Goal: Use online tool/utility: Utilize a website feature to perform a specific function

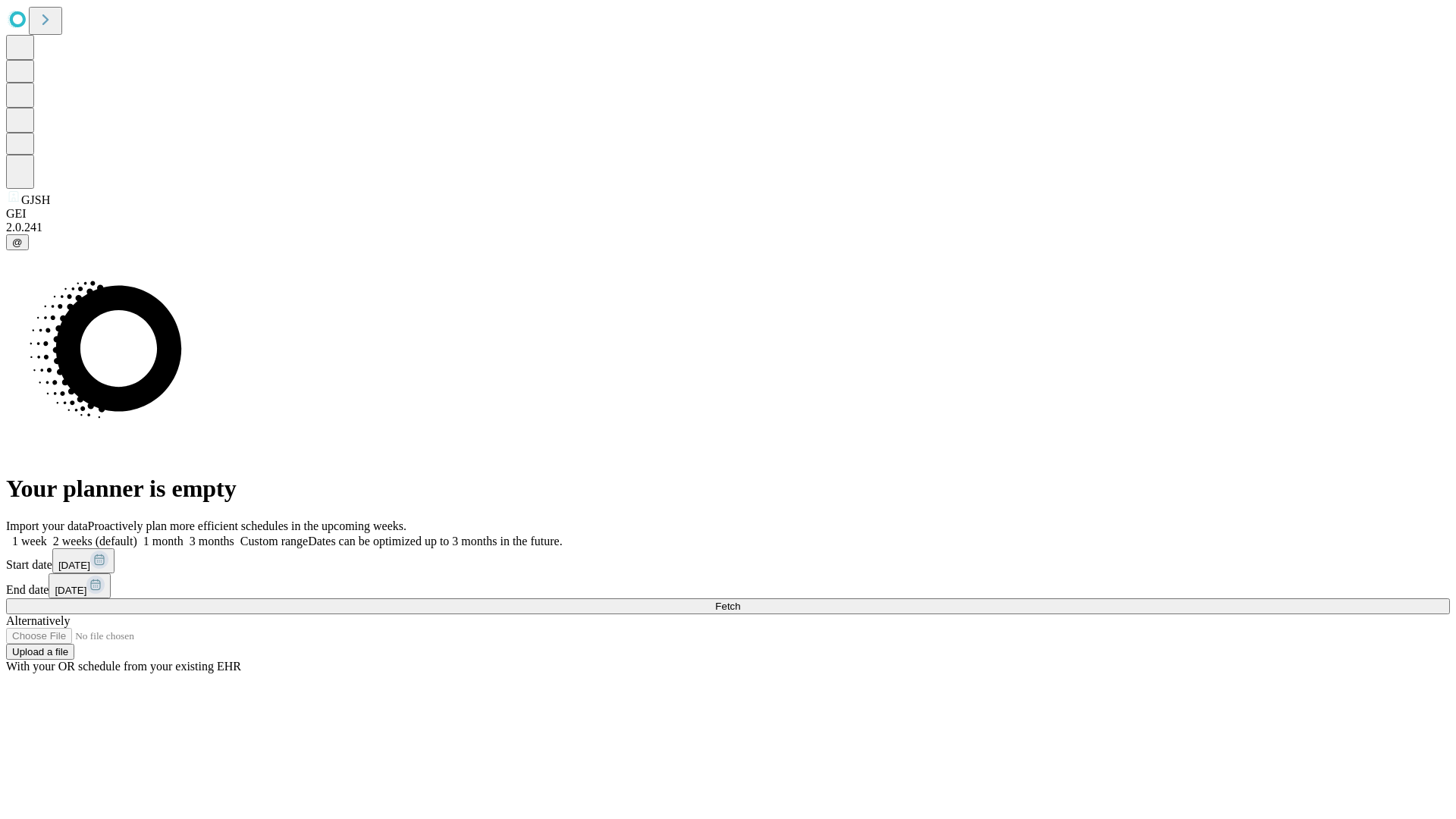
click at [740, 601] on span "Fetch" at bounding box center [727, 607] width 25 height 11
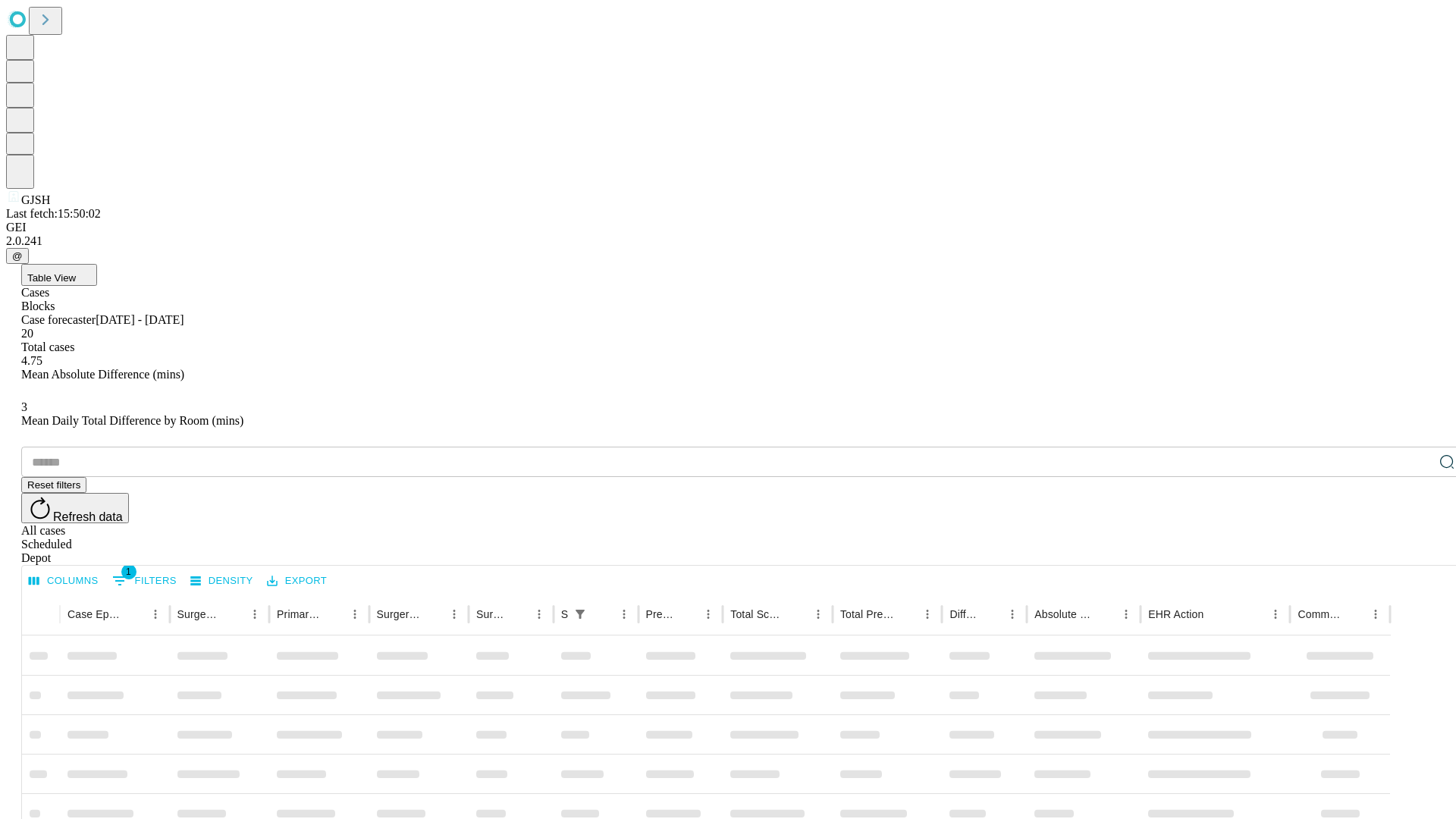
click at [76, 272] on span "Table View" at bounding box center [52, 278] width 49 height 11
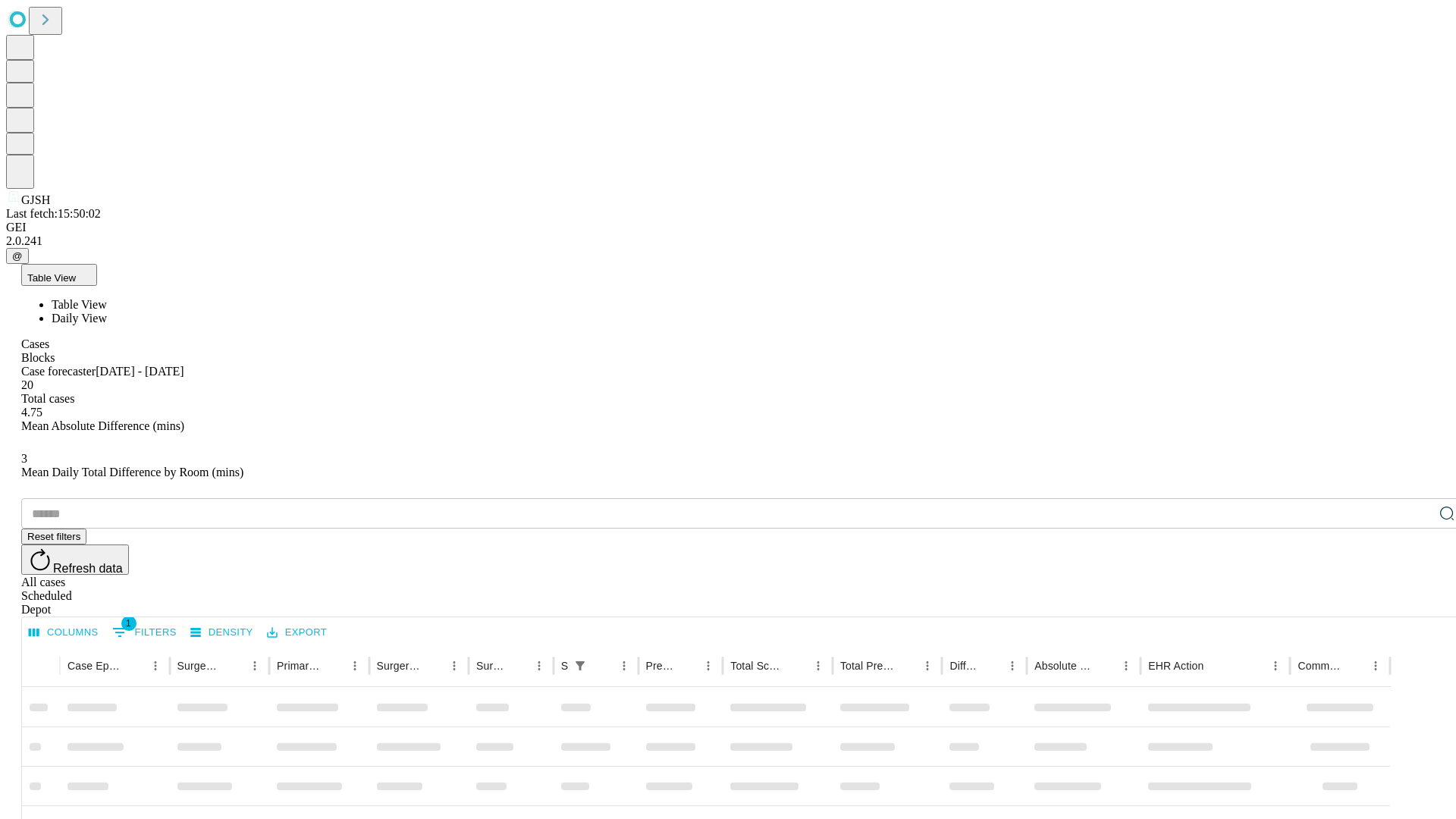
click at [107, 312] on span "Daily View" at bounding box center [79, 318] width 55 height 13
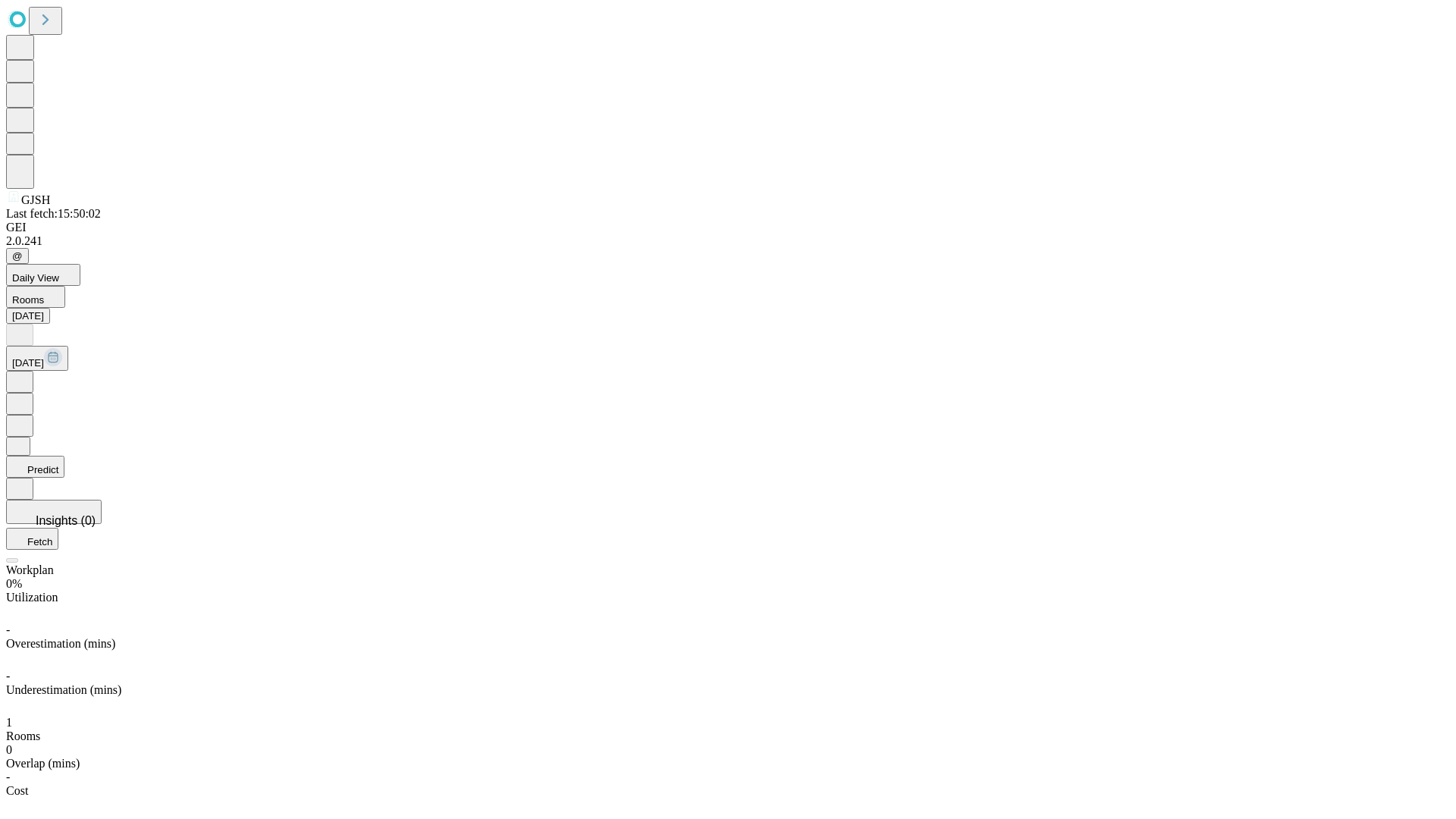
click at [64, 456] on button "Predict" at bounding box center [35, 466] width 59 height 22
